Goal: Task Accomplishment & Management: Use online tool/utility

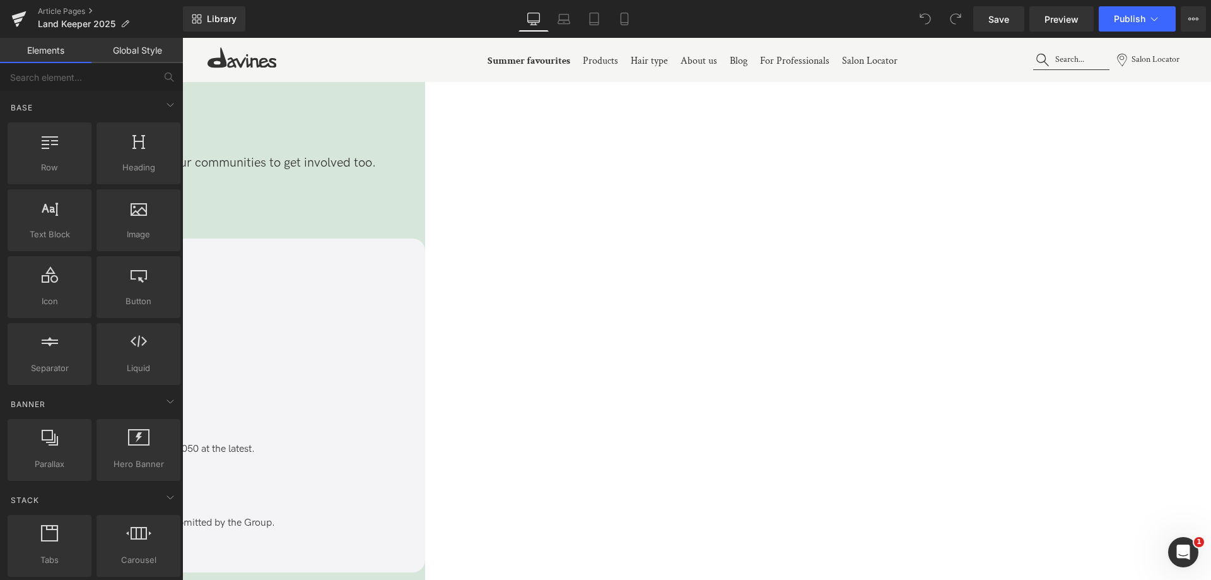
scroll to position [3597, 0]
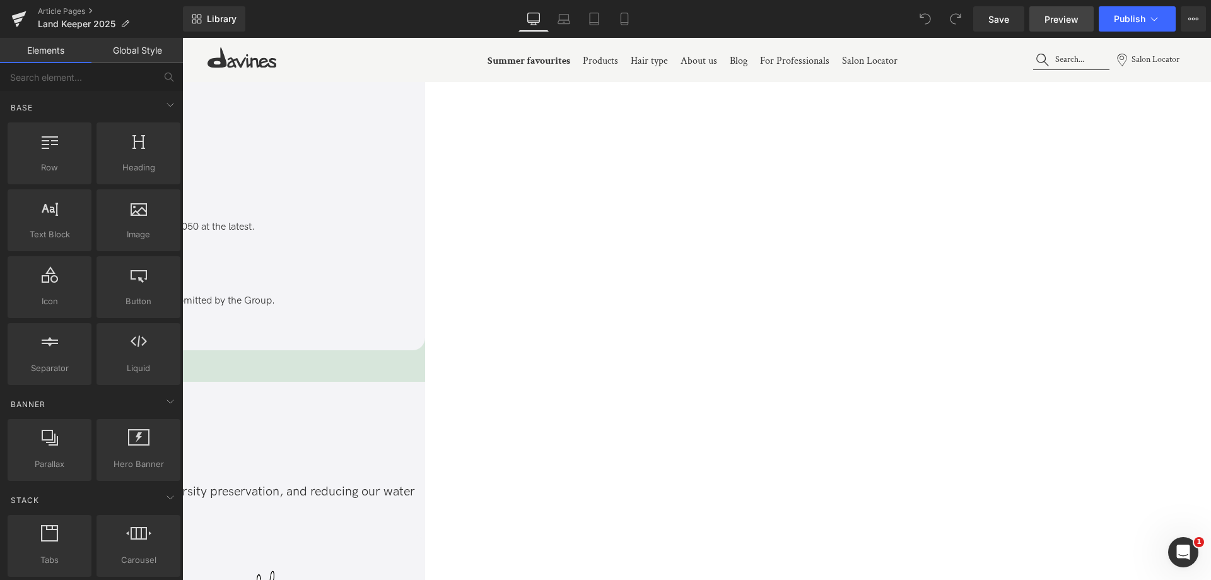
click at [1051, 28] on link "Preview" at bounding box center [1062, 18] width 64 height 25
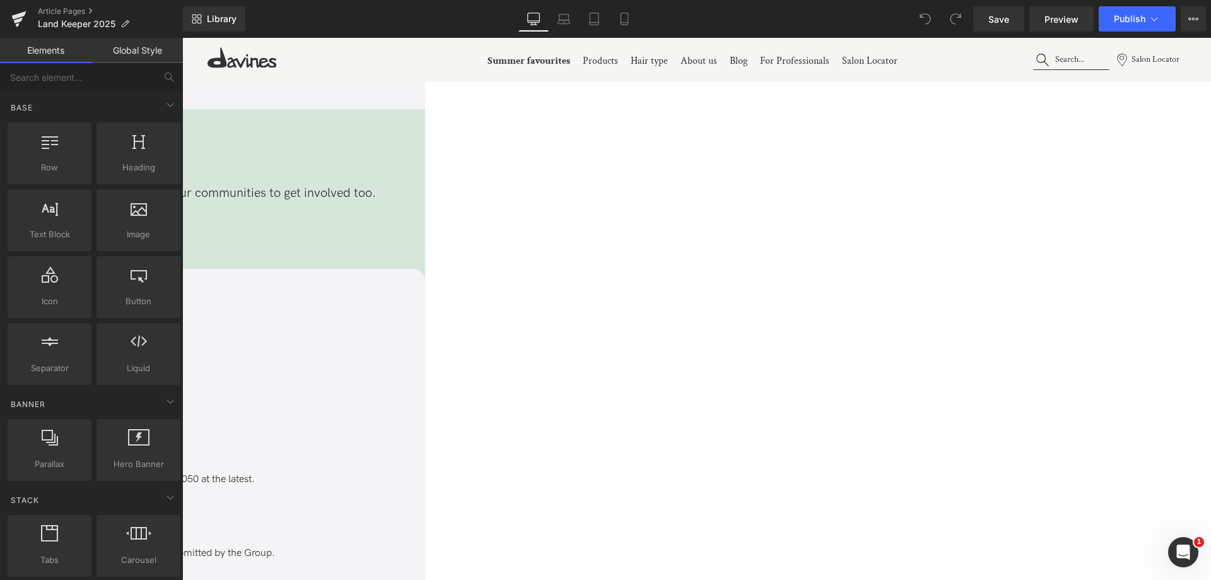
scroll to position [3029, 0]
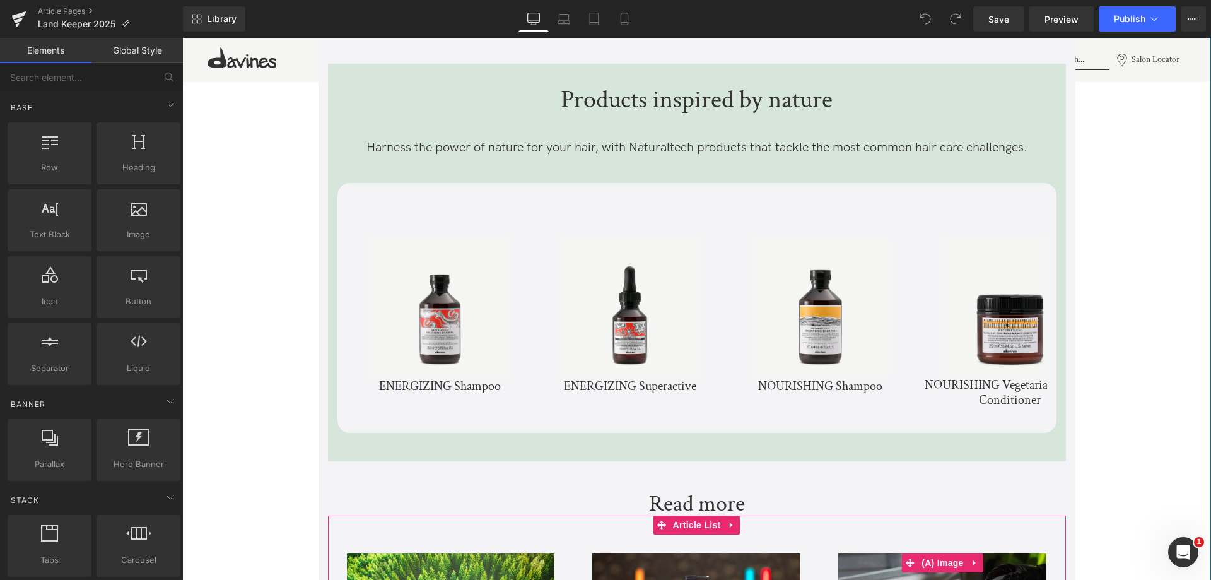
scroll to position [3407, 0]
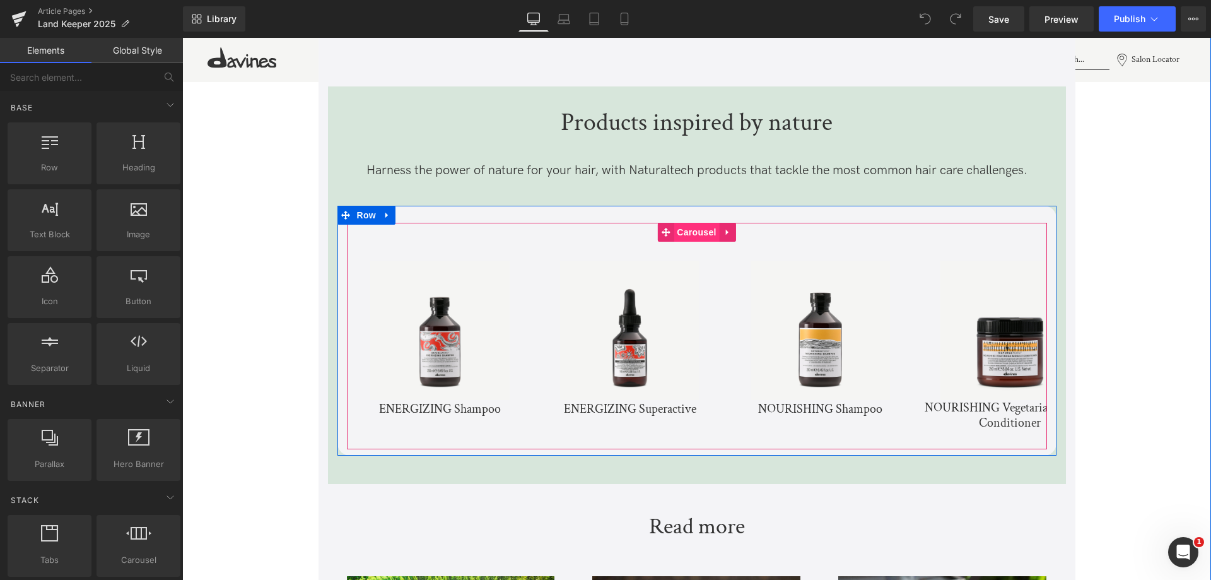
click at [693, 233] on span "Carousel" at bounding box center [696, 232] width 45 height 19
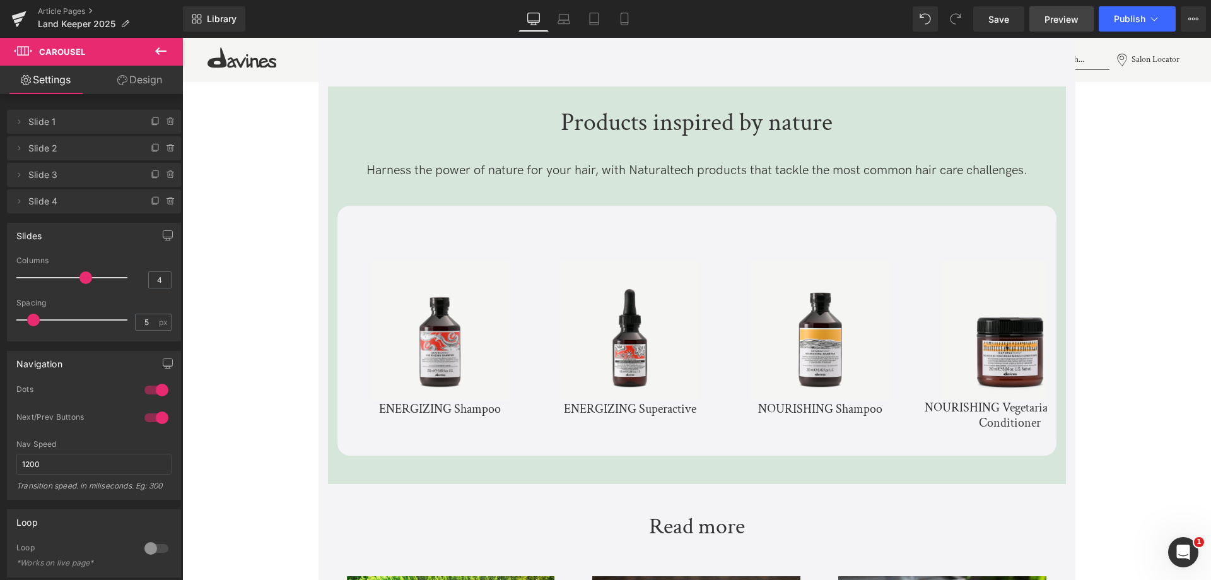
click at [1061, 23] on span "Preview" at bounding box center [1062, 19] width 34 height 13
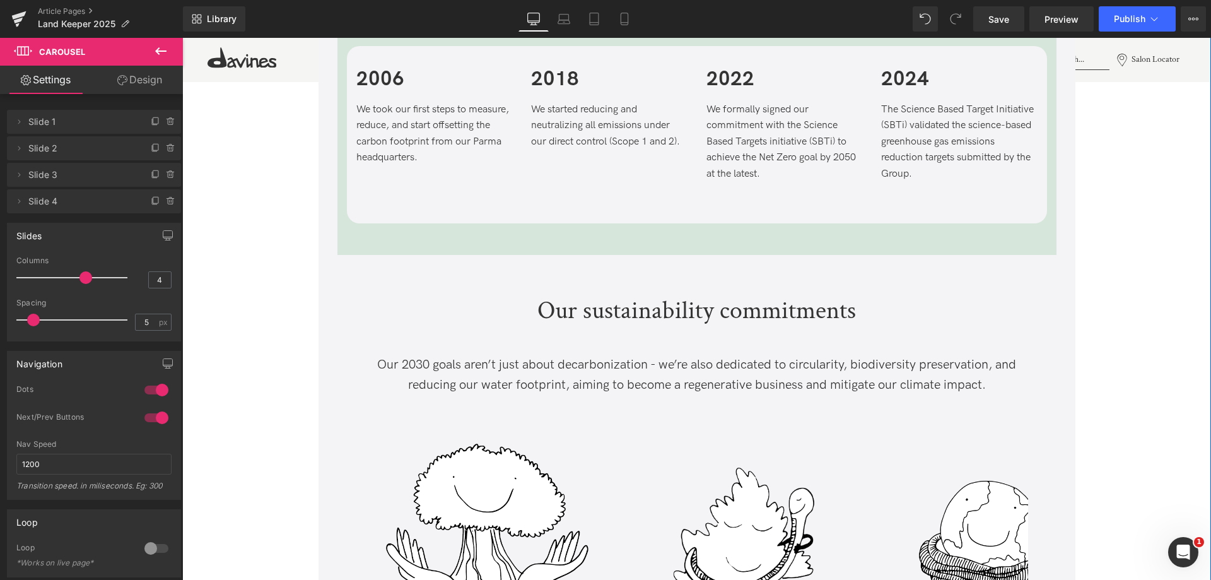
scroll to position [2335, 0]
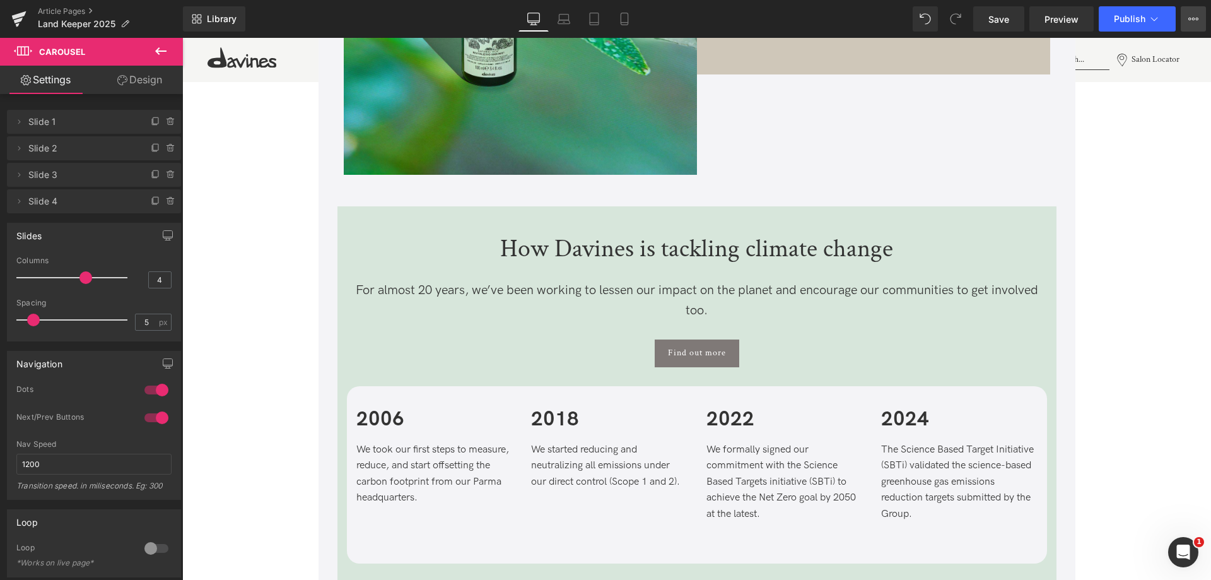
click at [1196, 13] on button "View Live Page View with current Template Save Template to Library Schedule Pub…" at bounding box center [1193, 18] width 25 height 25
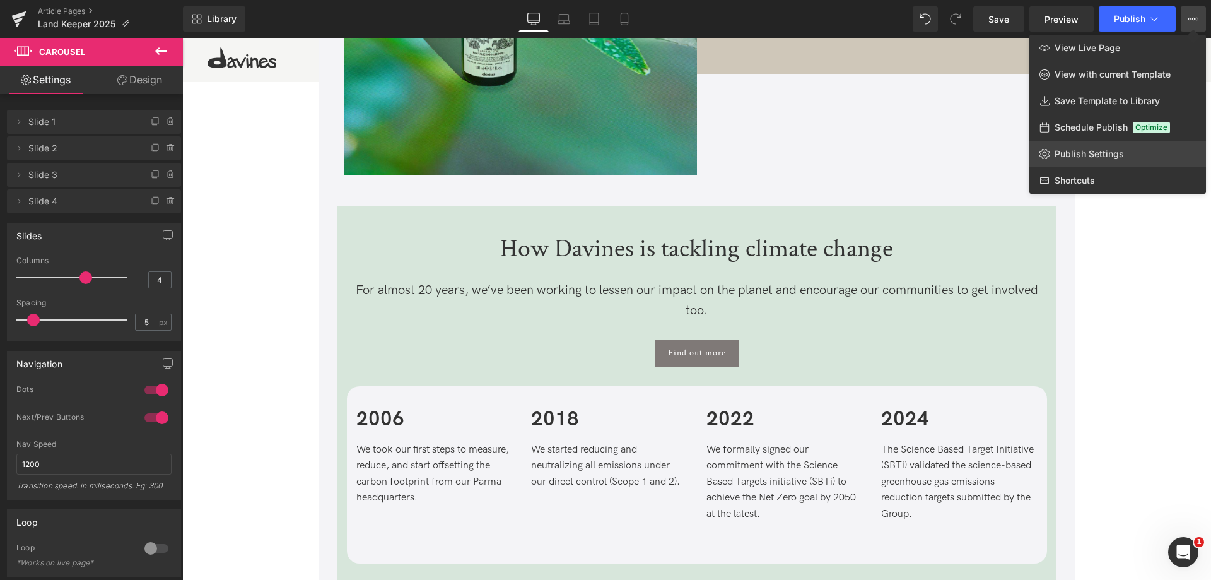
click at [1095, 156] on span "Publish Settings" at bounding box center [1089, 153] width 69 height 11
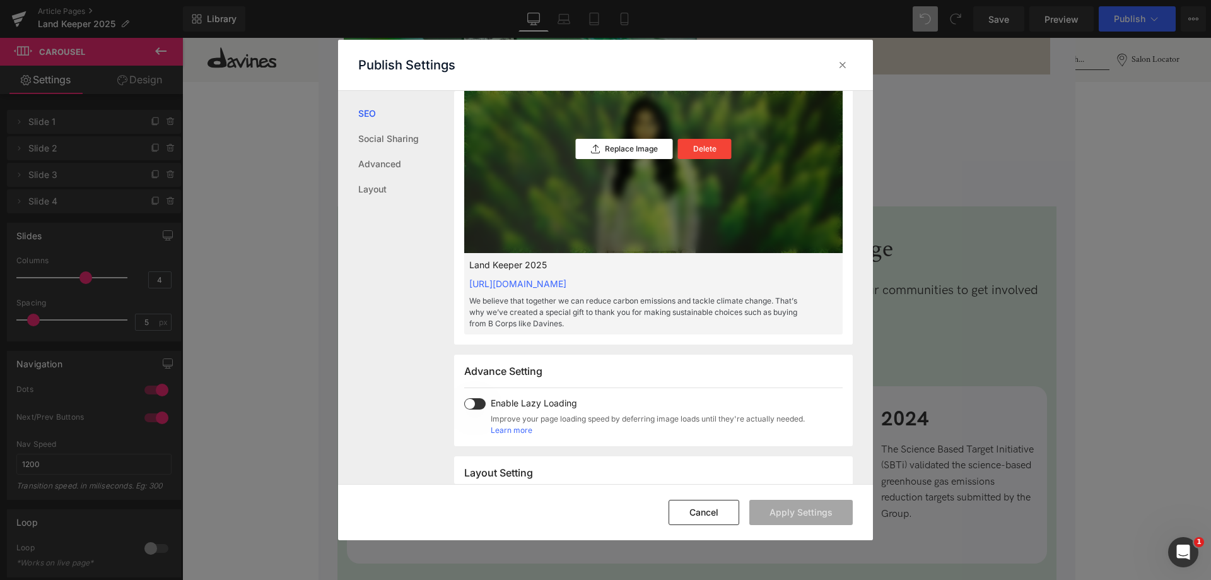
scroll to position [253, 0]
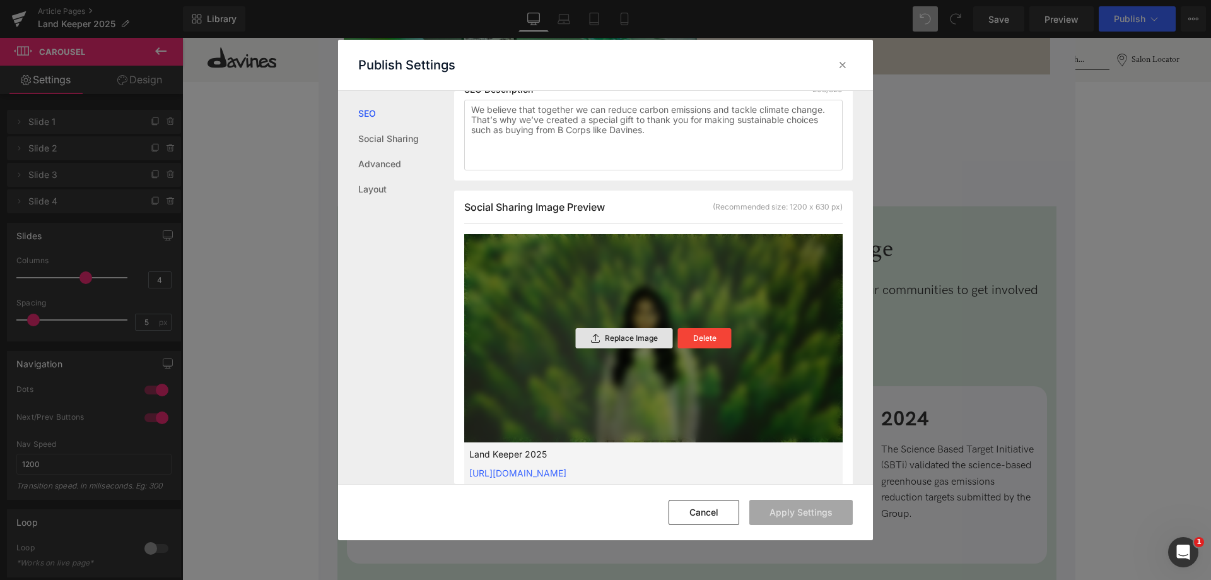
click at [609, 339] on p "Replace Image" at bounding box center [631, 338] width 53 height 9
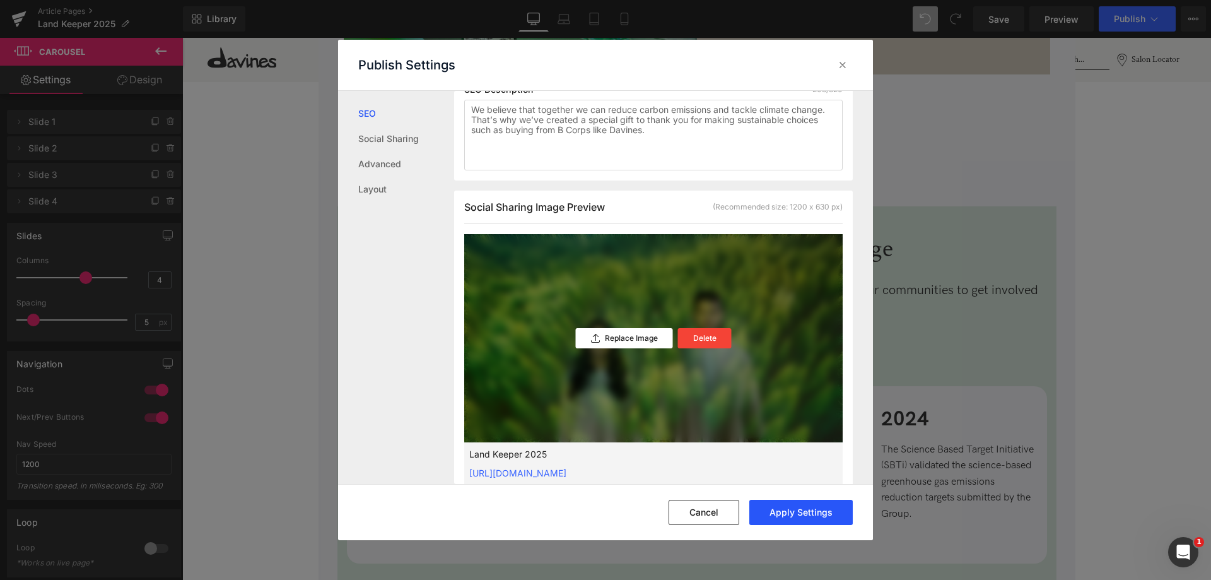
click at [821, 516] on button "Apply Settings" at bounding box center [801, 512] width 103 height 25
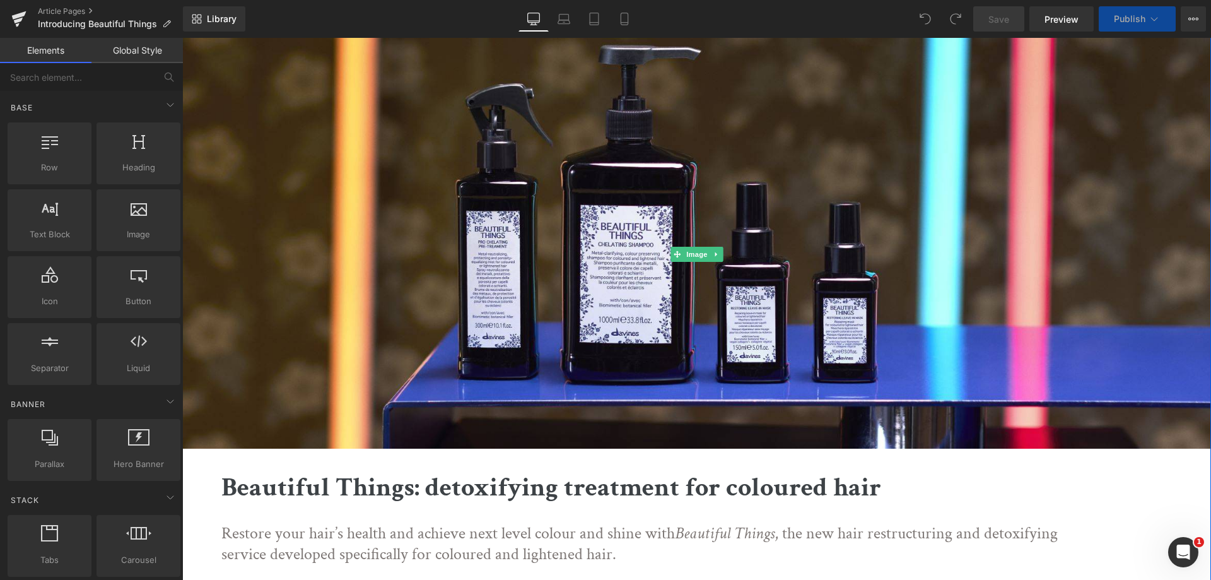
scroll to position [252, 0]
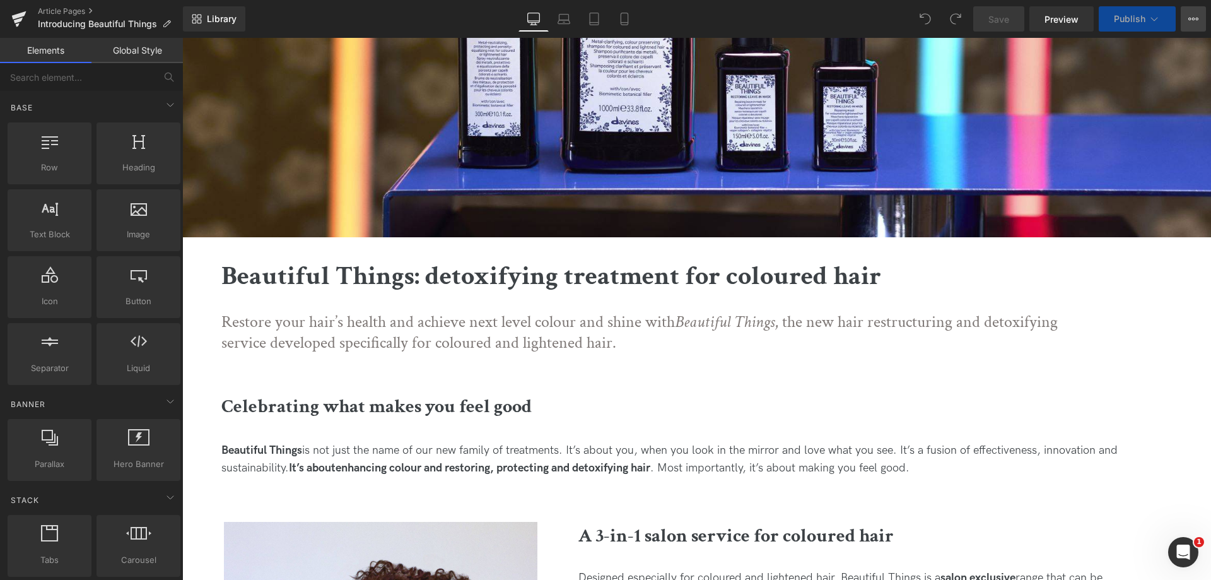
click at [1205, 16] on button "View Live Page View with current Template Save Template to Library Schedule Pub…" at bounding box center [1193, 18] width 25 height 25
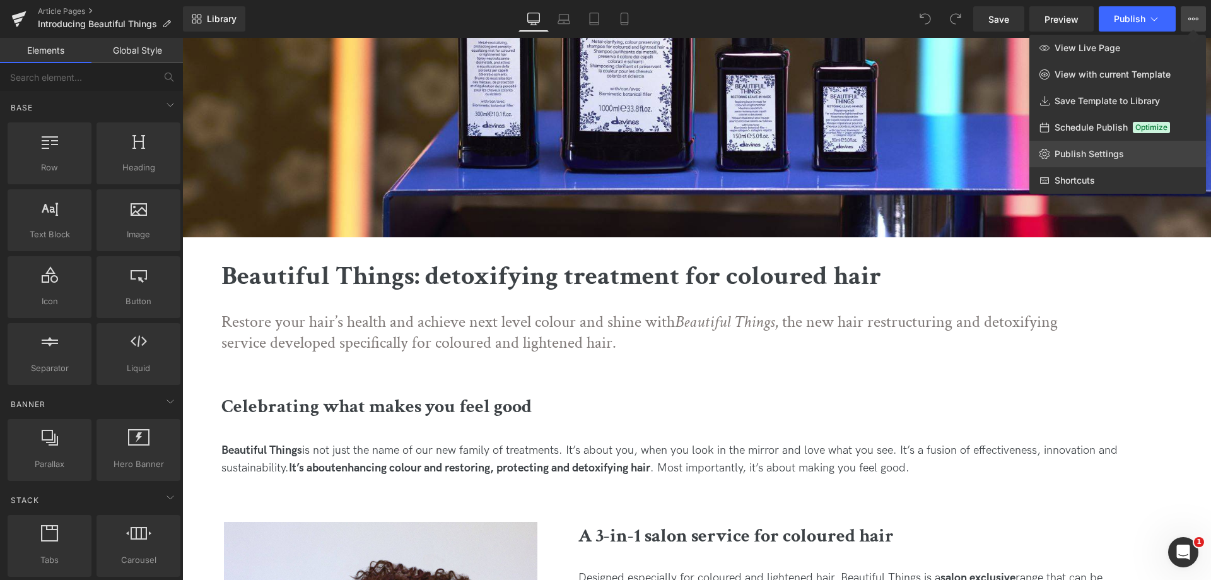
click at [1075, 149] on span "Publish Settings" at bounding box center [1089, 153] width 69 height 11
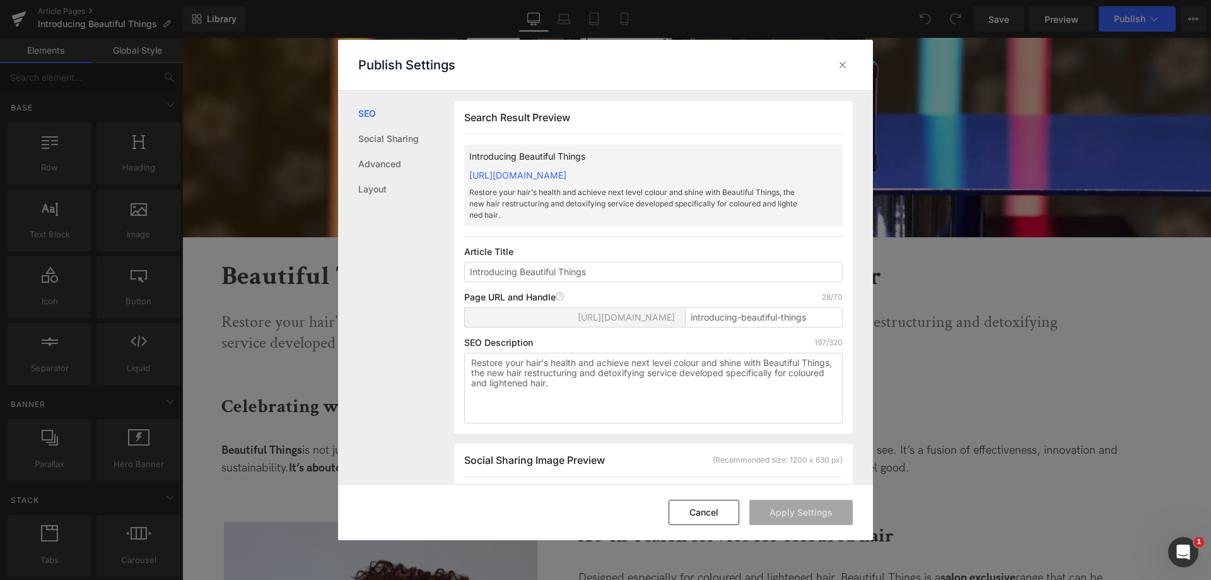
scroll to position [1, 0]
click at [709, 311] on input "introducing-beautiful-things" at bounding box center [764, 317] width 158 height 20
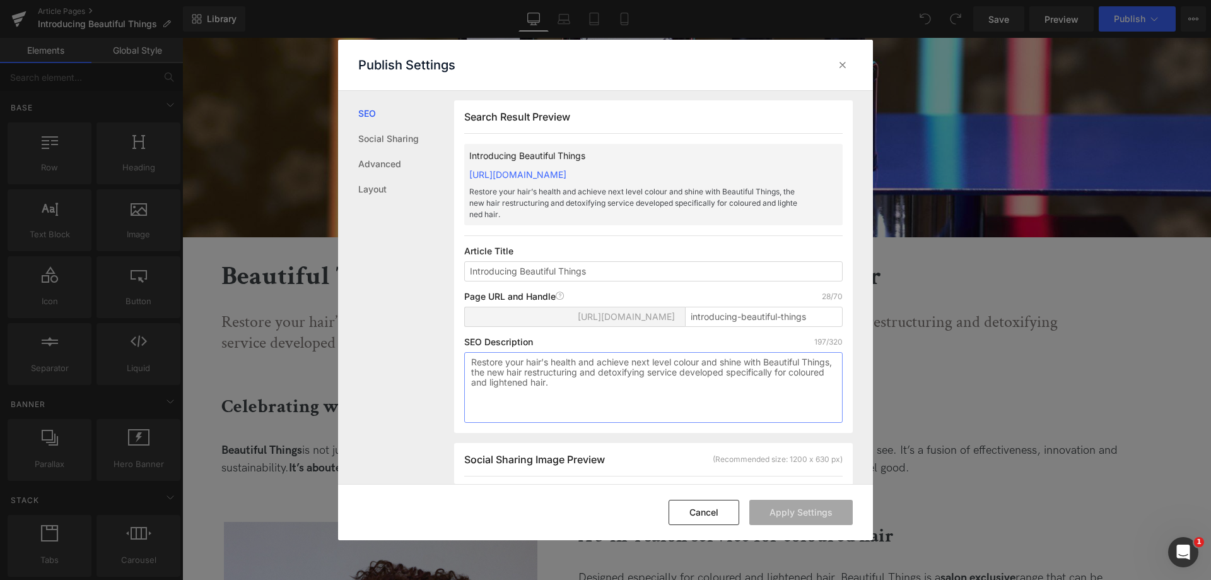
click at [547, 381] on textarea "Restore your hair’s health and achieve next level colour and shine with Beautif…" at bounding box center [653, 387] width 379 height 71
click at [510, 264] on input "Introducing Beautiful Things" at bounding box center [653, 271] width 379 height 20
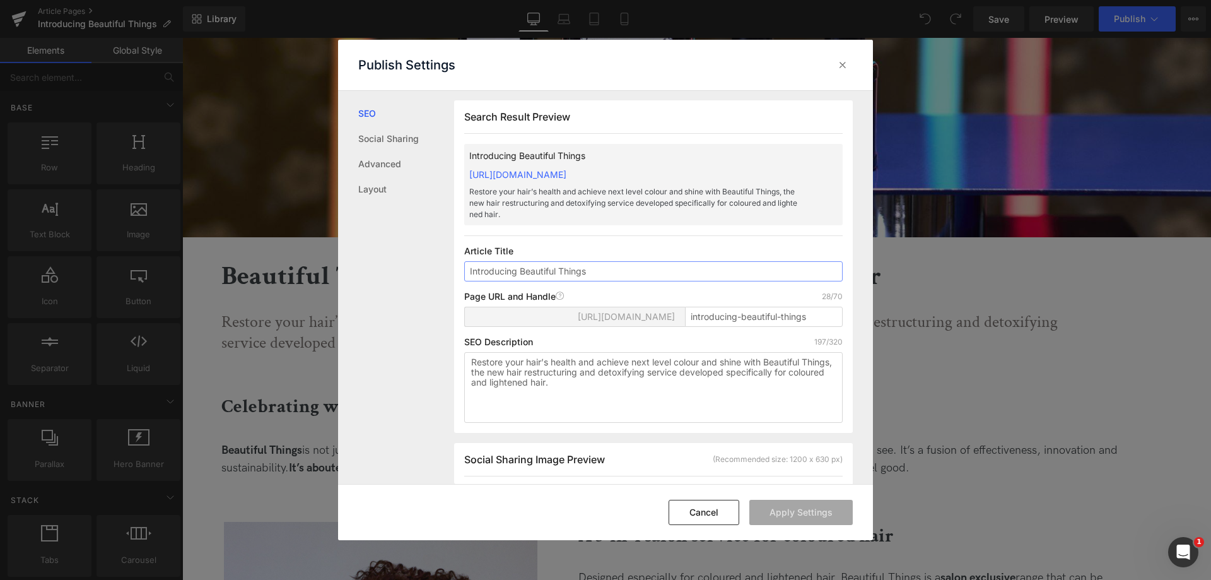
paste input "Presentando"
type input "Presentando Beautiful Things"
click at [631, 374] on textarea "Restore your hair’s health and achieve next level colour and shine with Beautif…" at bounding box center [653, 387] width 379 height 71
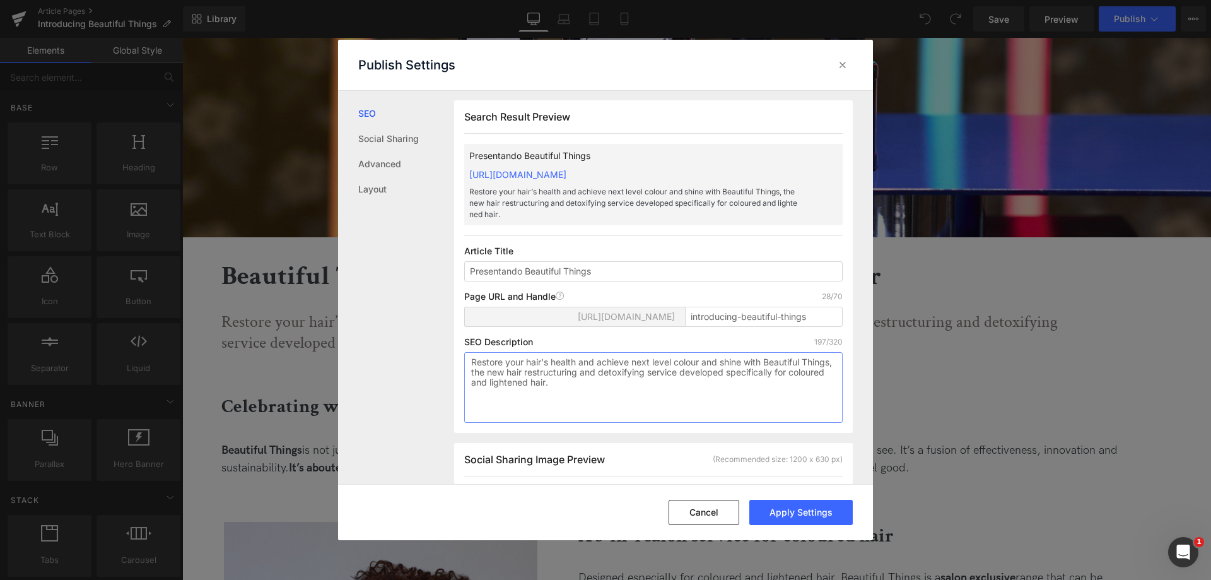
paste textarea "aura la salud de tu cabello y consigue un color y brillo de otro nivel con Beau…"
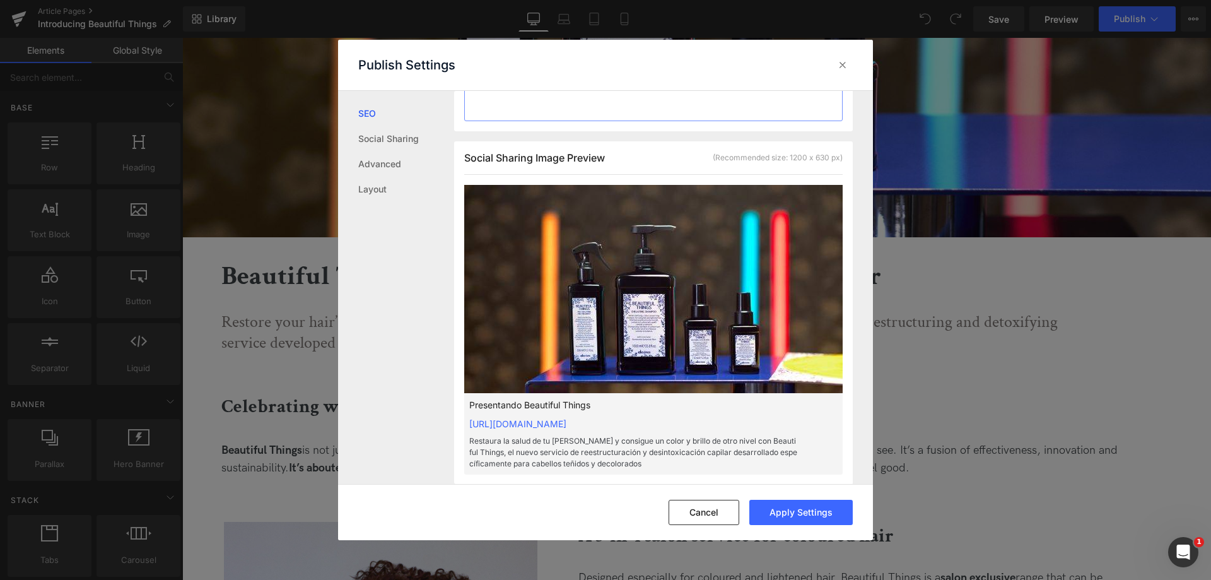
scroll to position [505, 0]
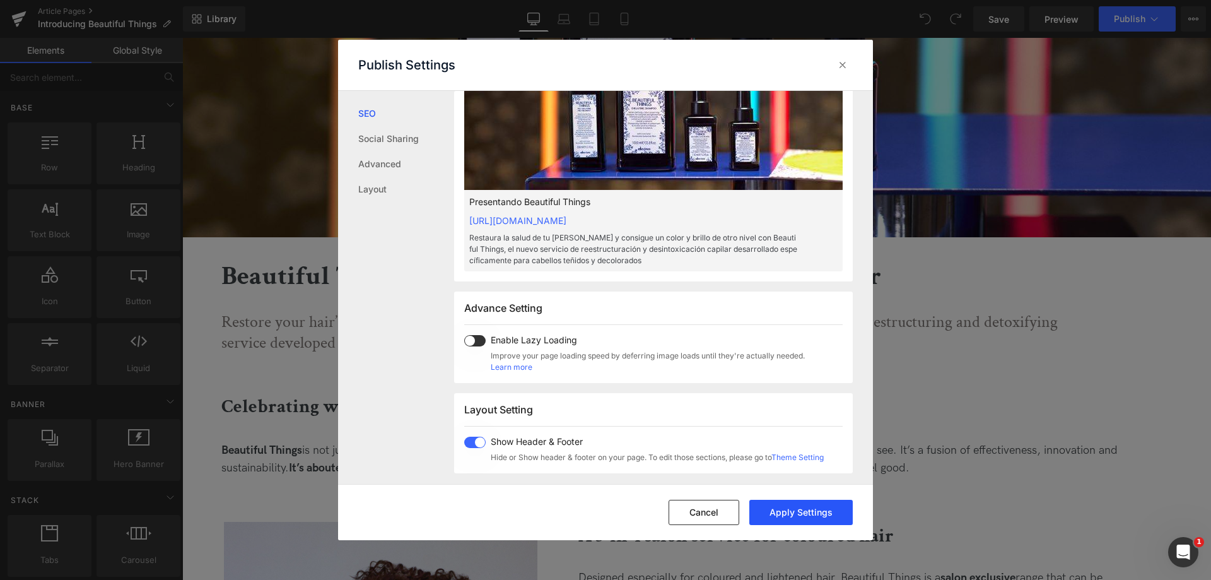
click at [791, 514] on button "Apply Settings" at bounding box center [801, 512] width 103 height 25
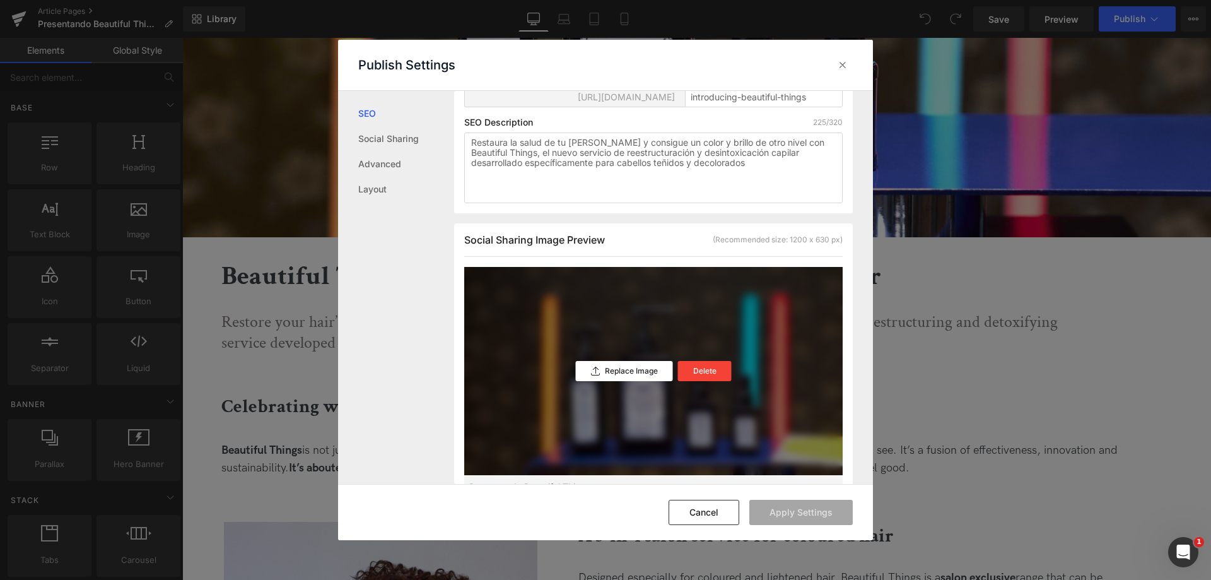
scroll to position [167, 0]
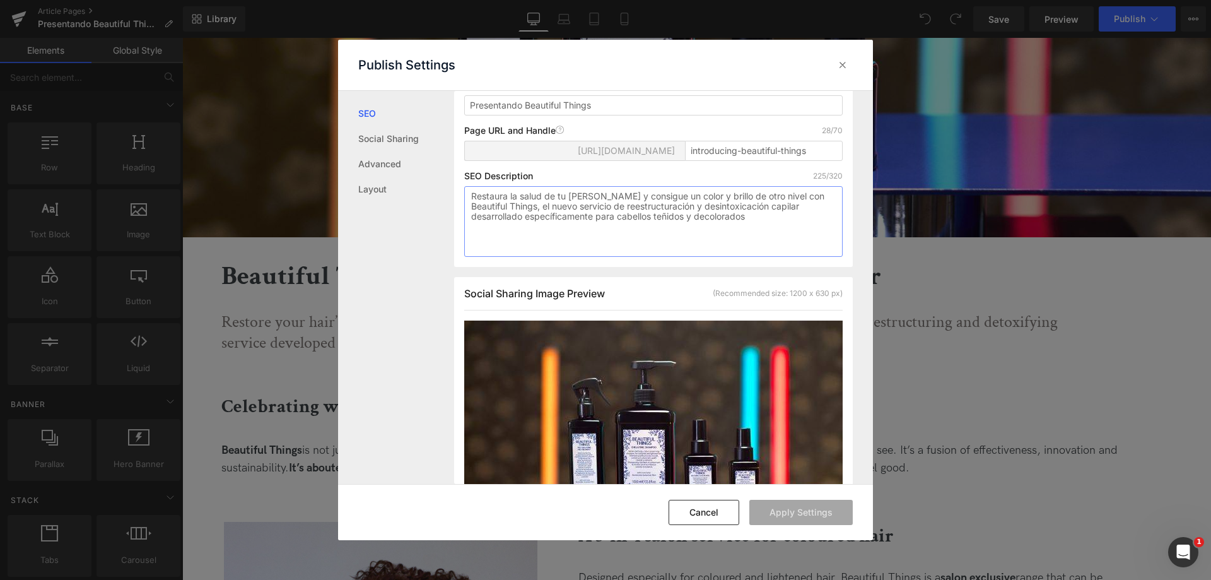
click at [554, 208] on textarea "Restaura la salud de tu cabello y consigue un color y brillo de otro nivel con …" at bounding box center [653, 221] width 379 height 71
paste textarea "ore your hair’s health and achieve next level colour and shine with Beautiful T…"
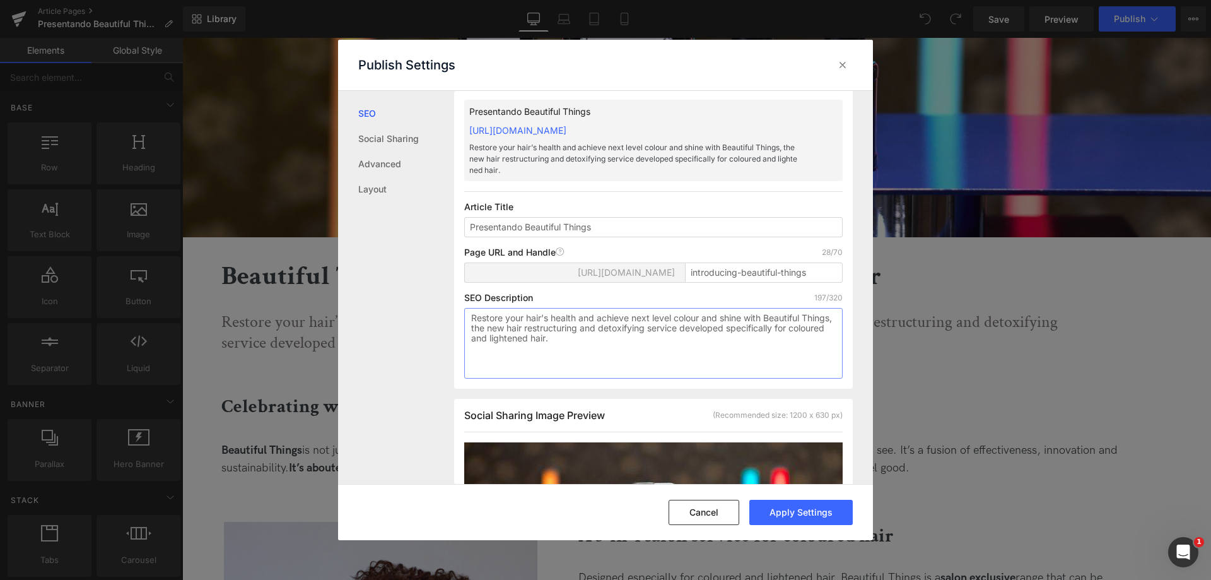
scroll to position [40, 0]
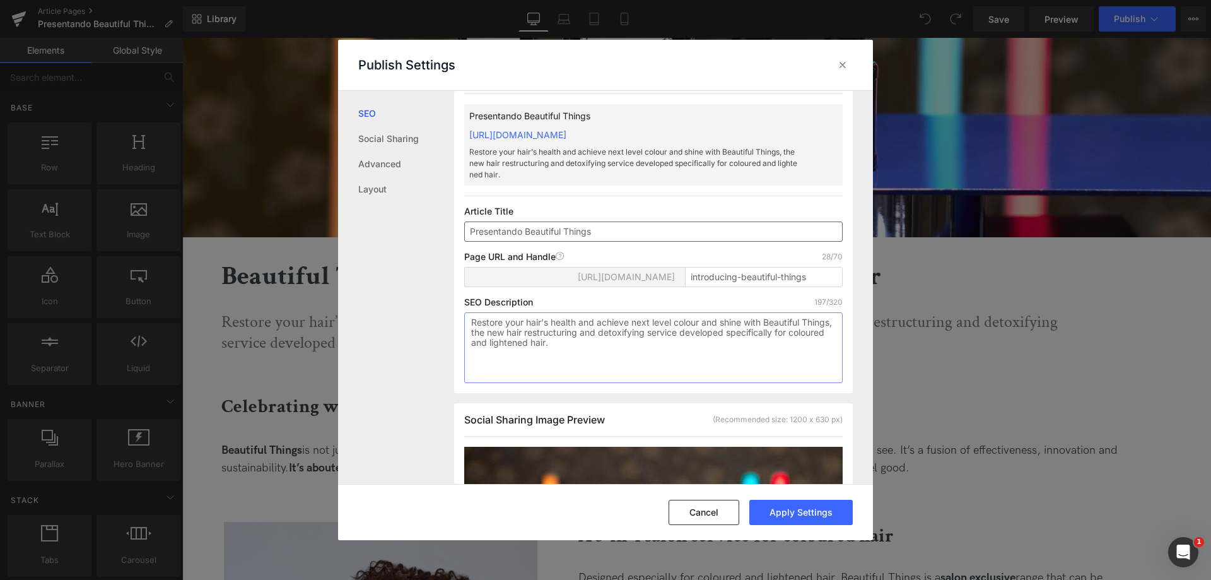
type textarea "Restore your hair’s health and achieve next level colour and shine with Beautif…"
click at [470, 230] on input "Presentando Beautiful Things" at bounding box center [653, 231] width 379 height 20
type input "Introducing Beautiful Things"
click at [790, 514] on button "Apply Settings" at bounding box center [801, 512] width 103 height 25
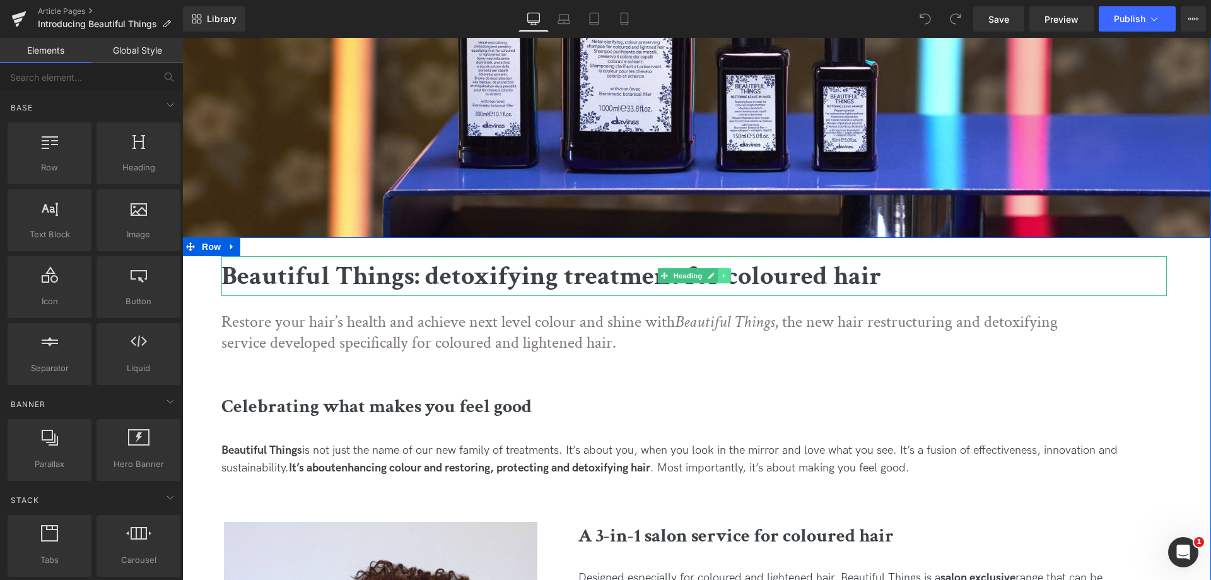
click at [718, 280] on link at bounding box center [724, 275] width 13 height 15
click at [778, 274] on b "Beautiful Things: detoxifying treatment for coloured hair" at bounding box center [551, 276] width 660 height 35
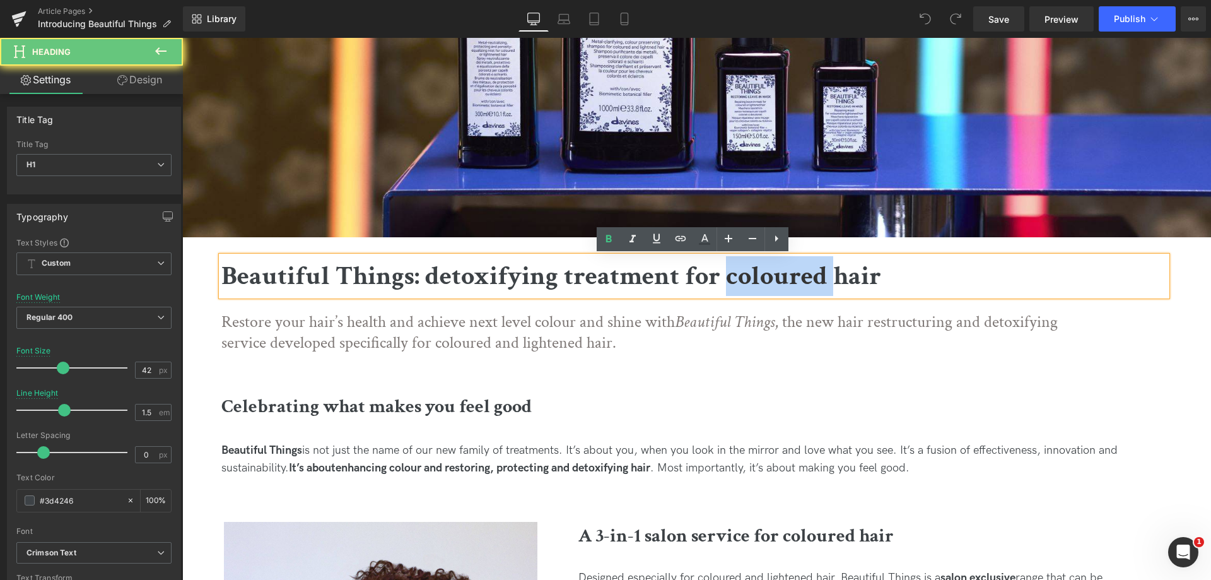
click at [778, 274] on b "Beautiful Things: detoxifying treatment for coloured hair" at bounding box center [551, 276] width 660 height 35
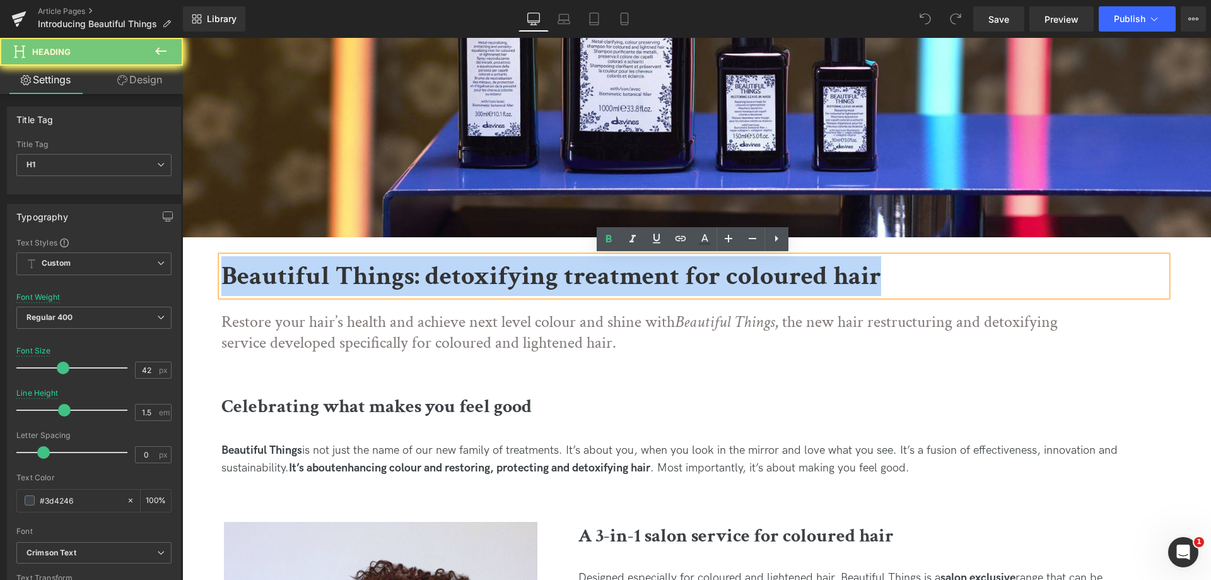
paste div
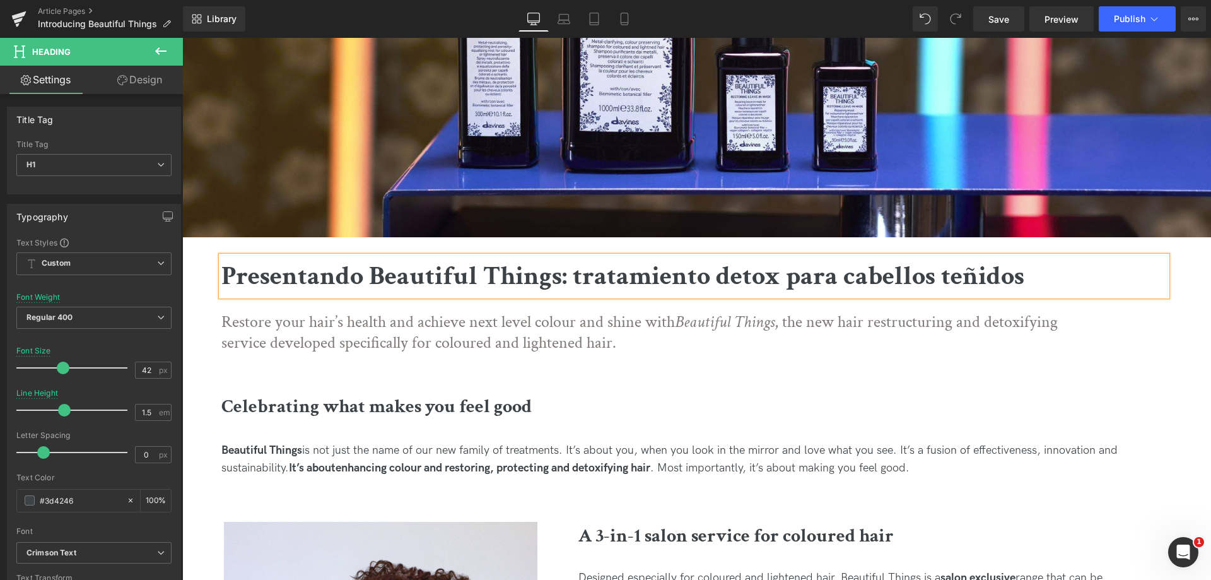
click at [294, 287] on b "Presentando Beautiful Things: tratamiento detox para cabellos teñidos" at bounding box center [622, 276] width 803 height 35
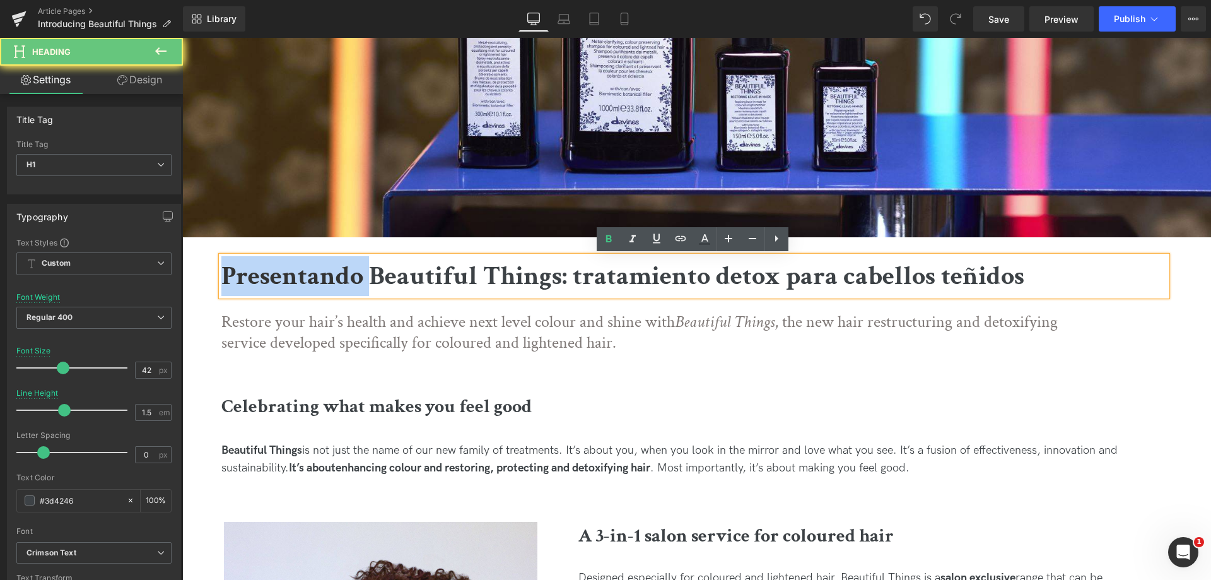
click at [294, 287] on b "Presentando Beautiful Things: tratamiento detox para cabellos teñidos" at bounding box center [622, 276] width 803 height 35
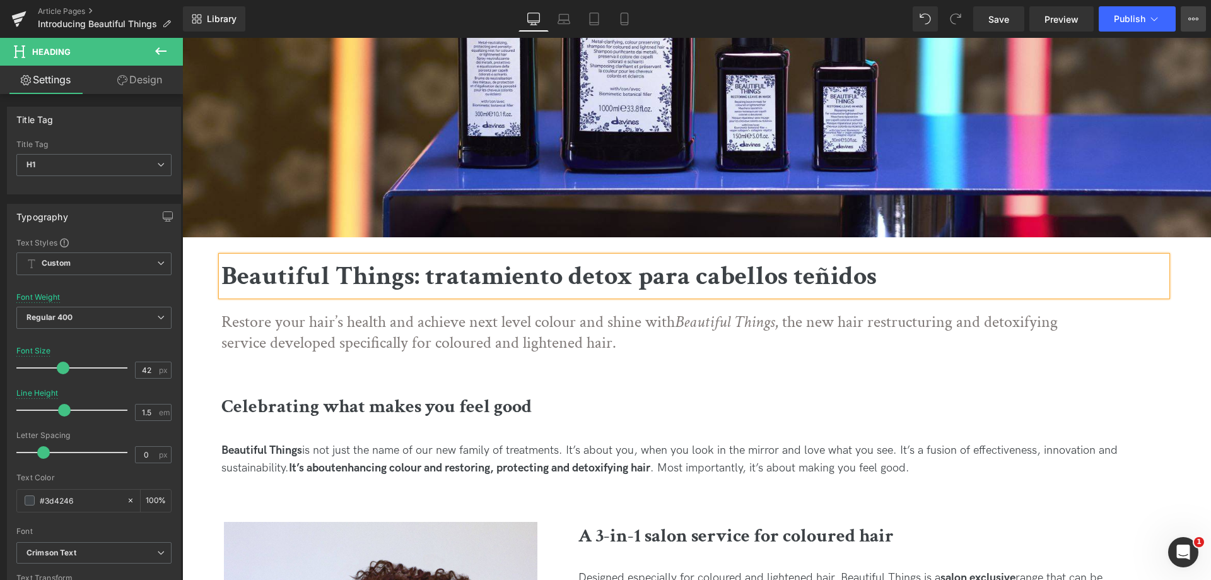
click at [1200, 28] on button "View Live Page View with current Template Save Template to Library Schedule Pub…" at bounding box center [1193, 18] width 25 height 25
